Goal: Find specific page/section: Find specific page/section

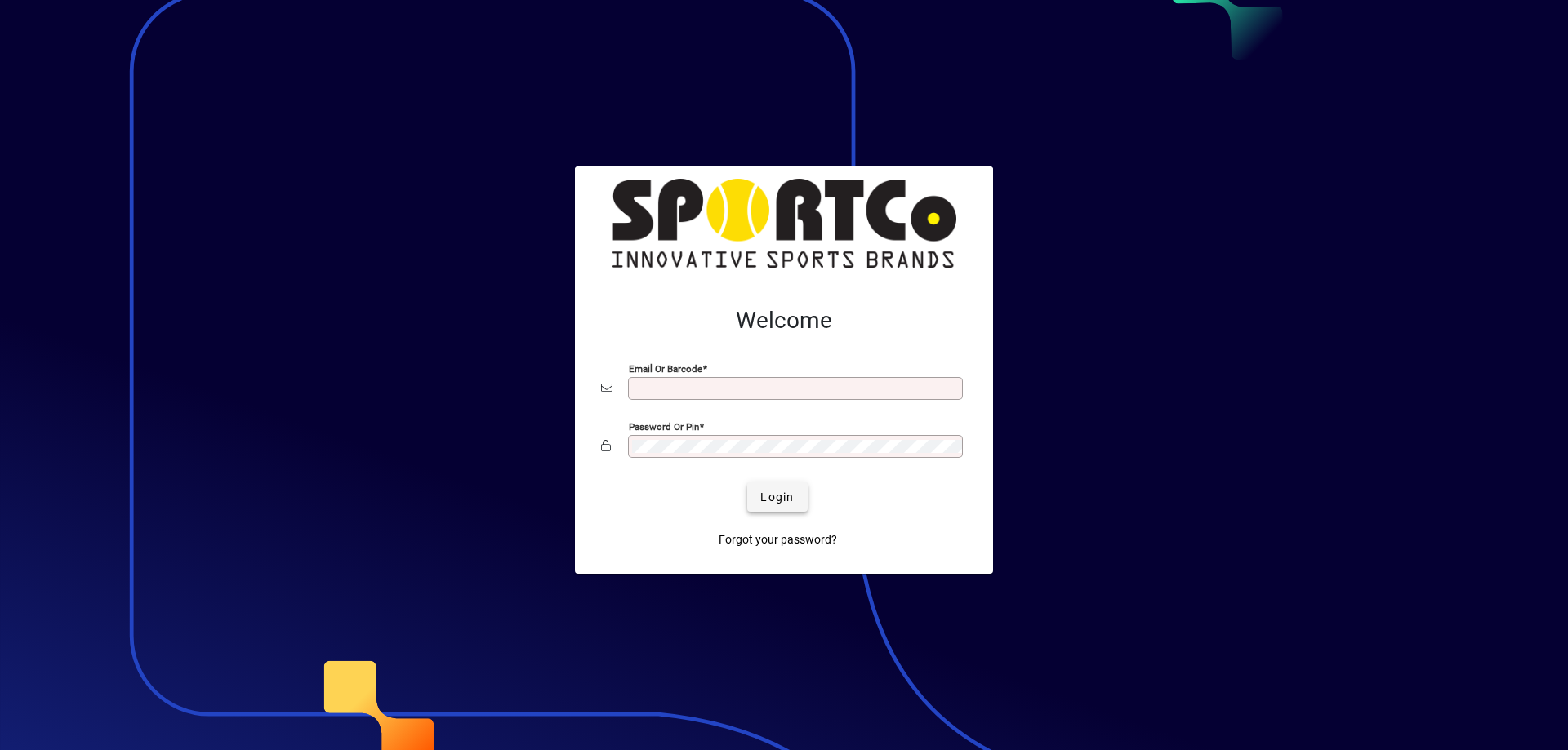
type input "**********"
click at [789, 489] on span "Login" at bounding box center [777, 497] width 33 height 17
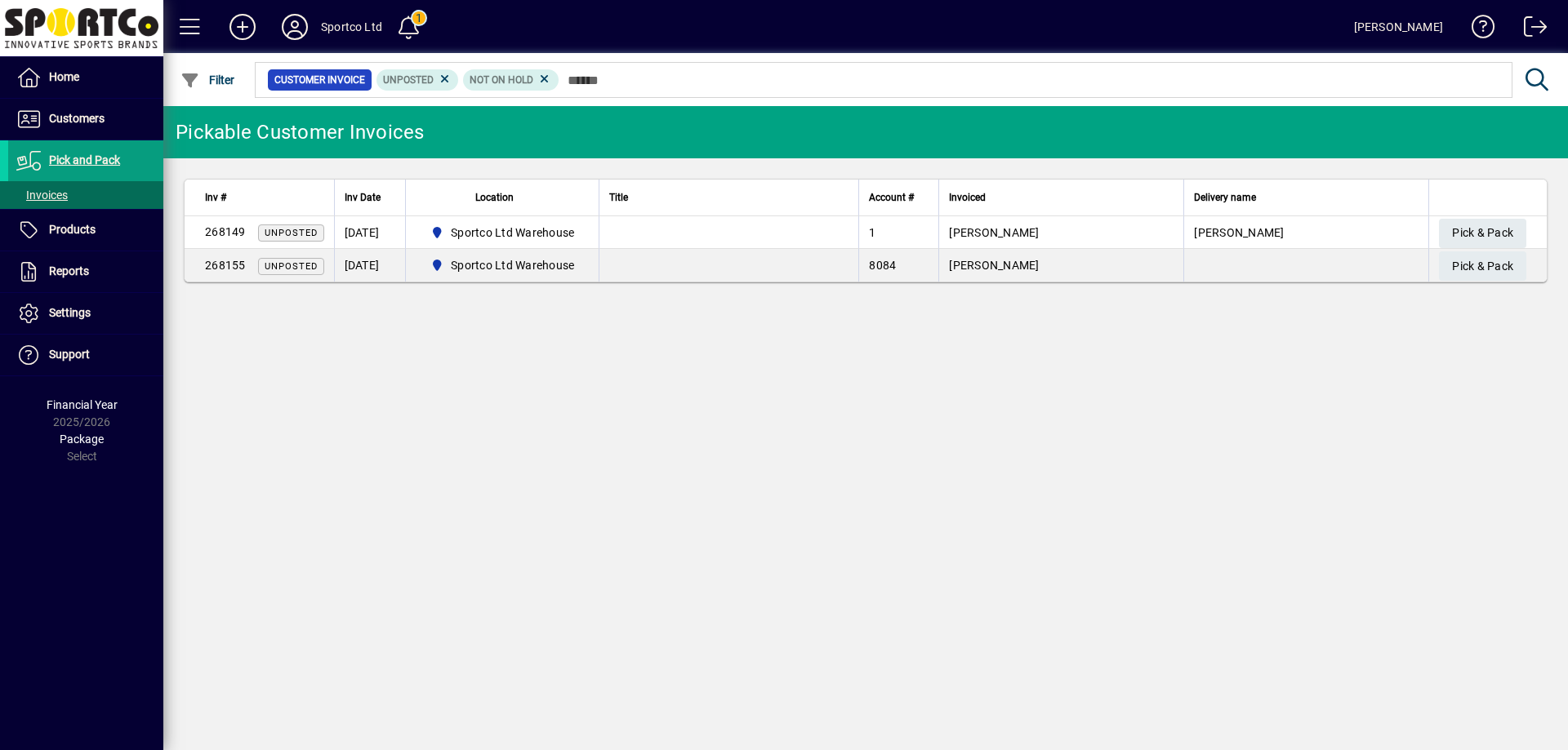
click at [1155, 521] on div "Pickable Customer Invoices Inv # Inv Date Location Title Account # Invoiced Del…" at bounding box center [865, 428] width 1405 height 644
